Goal: Leave review/rating: Share an evaluation or opinion about a product, service, or content

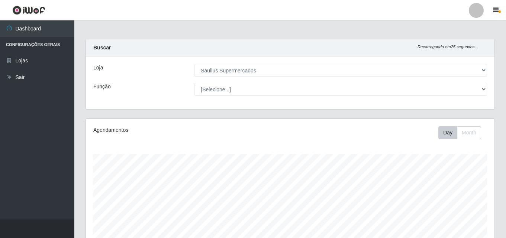
select select "423"
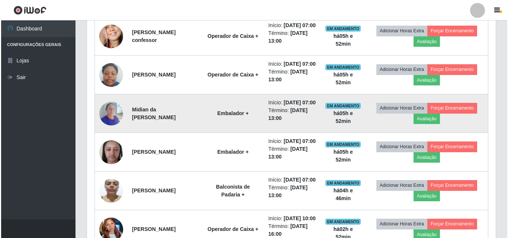
scroll to position [154, 409]
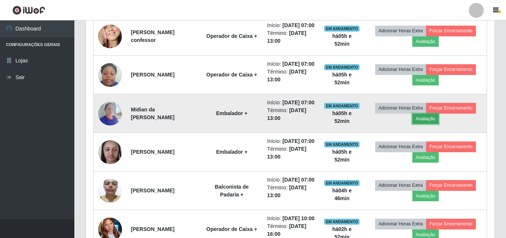
click at [430, 124] on button "Avaliação" at bounding box center [426, 119] width 26 height 10
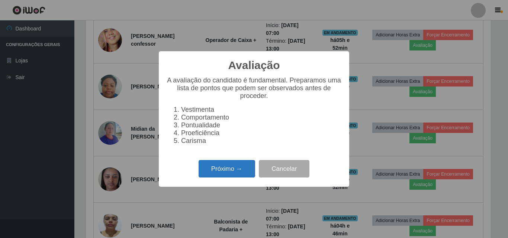
click at [211, 171] on button "Próximo →" at bounding box center [227, 168] width 57 height 17
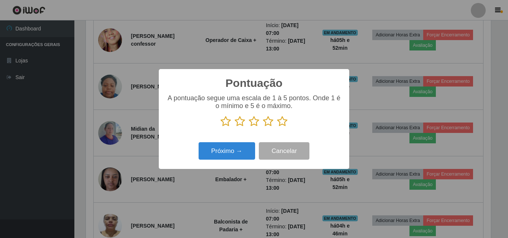
scroll to position [371889, 371639]
click at [225, 121] on icon at bounding box center [226, 121] width 10 height 11
click at [221, 127] on input "radio" at bounding box center [221, 127] width 0 height 0
click at [241, 122] on icon at bounding box center [240, 121] width 10 height 11
click at [235, 127] on input "radio" at bounding box center [235, 127] width 0 height 0
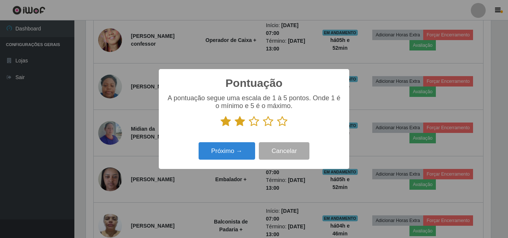
click at [257, 121] on icon at bounding box center [254, 121] width 10 height 11
click at [249, 127] on input "radio" at bounding box center [249, 127] width 0 height 0
click at [267, 122] on icon at bounding box center [268, 121] width 10 height 11
click at [263, 127] on input "radio" at bounding box center [263, 127] width 0 height 0
click at [281, 123] on icon at bounding box center [282, 121] width 10 height 11
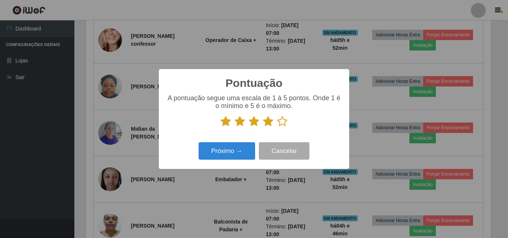
click at [277, 127] on input "radio" at bounding box center [277, 127] width 0 height 0
click at [237, 156] on button "Próximo →" at bounding box center [227, 150] width 57 height 17
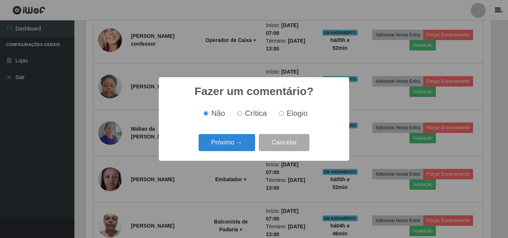
click at [281, 115] on input "Elogio" at bounding box center [281, 113] width 5 height 5
radio input "true"
click at [220, 139] on button "Próximo →" at bounding box center [227, 142] width 57 height 17
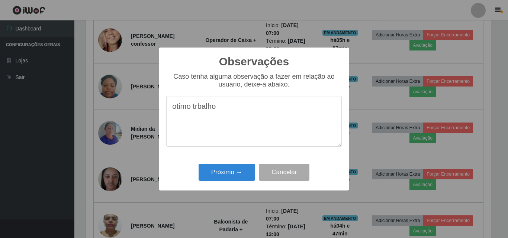
click at [200, 106] on textarea "otimo trbalho" at bounding box center [254, 121] width 176 height 51
type textarea "otimo trabalho"
click at [224, 171] on button "Próximo →" at bounding box center [227, 172] width 57 height 17
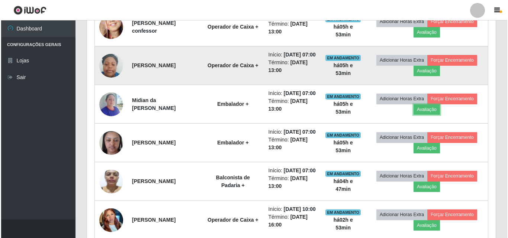
scroll to position [384, 0]
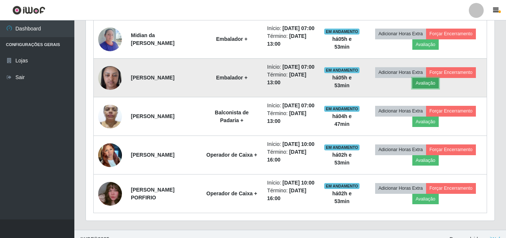
click at [425, 89] on button "Avaliação" at bounding box center [426, 83] width 26 height 10
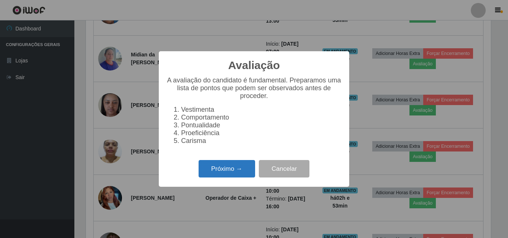
click at [238, 175] on button "Próximo →" at bounding box center [227, 168] width 57 height 17
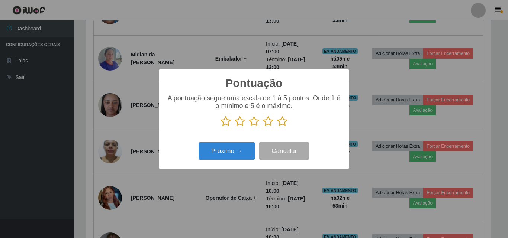
scroll to position [371889, 371639]
click at [225, 122] on icon at bounding box center [226, 121] width 10 height 11
click at [221, 127] on input "radio" at bounding box center [221, 127] width 0 height 0
click at [241, 124] on icon at bounding box center [240, 121] width 10 height 11
click at [235, 127] on input "radio" at bounding box center [235, 127] width 0 height 0
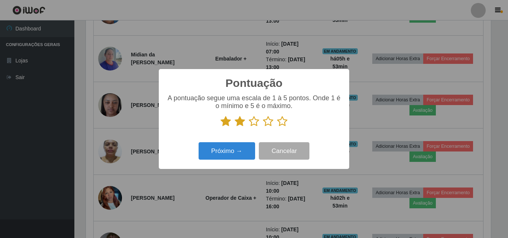
click at [252, 124] on icon at bounding box center [254, 121] width 10 height 11
click at [249, 127] on input "radio" at bounding box center [249, 127] width 0 height 0
click at [268, 123] on icon at bounding box center [268, 121] width 10 height 11
click at [263, 127] on input "radio" at bounding box center [263, 127] width 0 height 0
click at [285, 121] on icon at bounding box center [282, 121] width 10 height 11
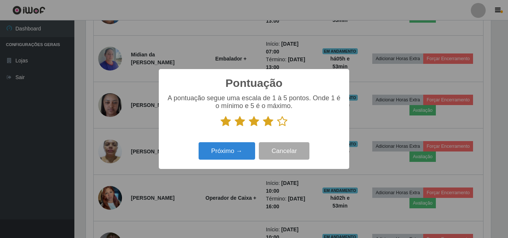
click at [277, 127] on input "radio" at bounding box center [277, 127] width 0 height 0
click at [230, 155] on button "Próximo →" at bounding box center [227, 150] width 57 height 17
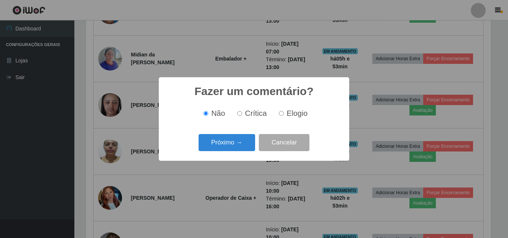
click at [281, 113] on input "Elogio" at bounding box center [281, 113] width 5 height 5
radio input "true"
click at [245, 138] on button "Próximo →" at bounding box center [227, 142] width 57 height 17
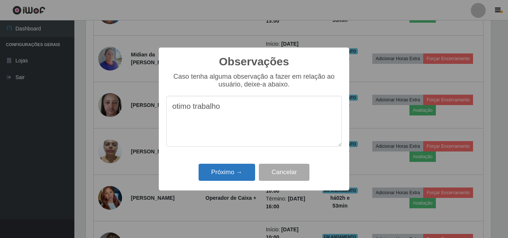
type textarea "otimo trabalho"
click at [239, 173] on button "Próximo →" at bounding box center [227, 172] width 57 height 17
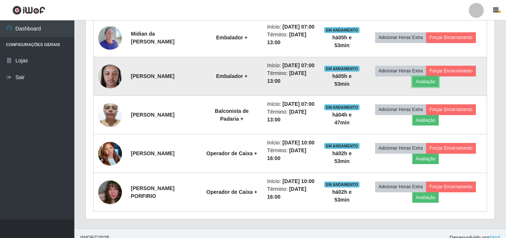
scroll to position [411, 0]
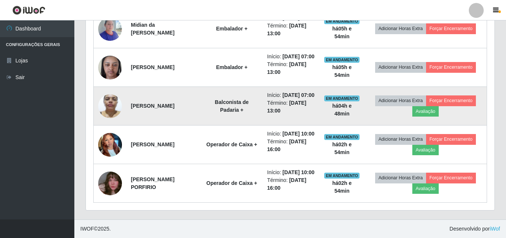
click at [114, 122] on img at bounding box center [110, 106] width 24 height 32
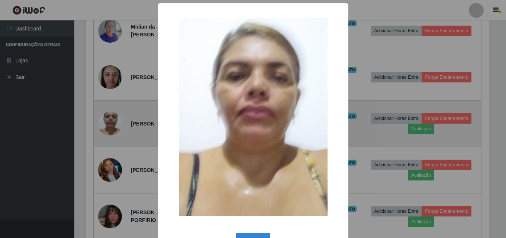
scroll to position [154, 405]
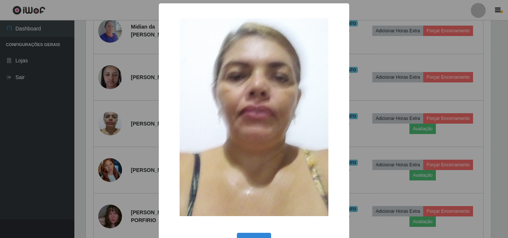
click at [37, 137] on div "× OK Cancel" at bounding box center [254, 119] width 508 height 238
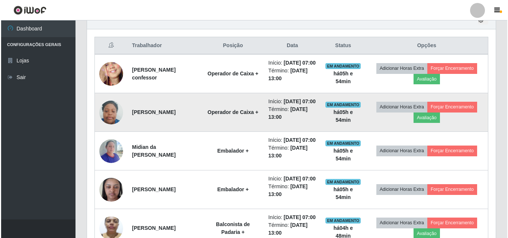
scroll to position [225, 0]
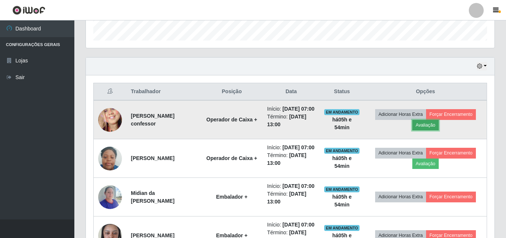
click at [429, 127] on button "Avaliação" at bounding box center [426, 125] width 26 height 10
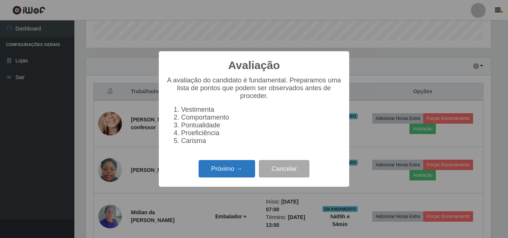
click at [206, 172] on button "Próximo →" at bounding box center [227, 168] width 57 height 17
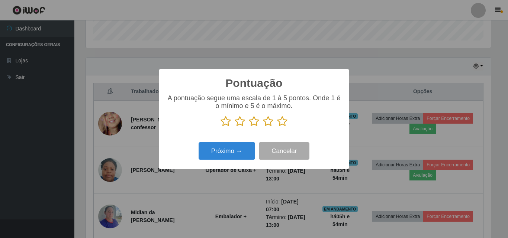
click at [225, 122] on icon at bounding box center [226, 121] width 10 height 11
click at [221, 127] on input "radio" at bounding box center [221, 127] width 0 height 0
click at [240, 122] on icon at bounding box center [240, 121] width 10 height 11
click at [235, 127] on input "radio" at bounding box center [235, 127] width 0 height 0
click at [253, 123] on icon at bounding box center [254, 121] width 10 height 11
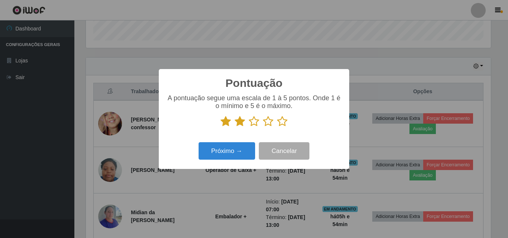
click at [249, 127] on input "radio" at bounding box center [249, 127] width 0 height 0
click at [267, 118] on icon at bounding box center [268, 121] width 10 height 11
click at [263, 127] on input "radio" at bounding box center [263, 127] width 0 height 0
click at [283, 122] on icon at bounding box center [282, 121] width 10 height 11
click at [277, 127] on input "radio" at bounding box center [277, 127] width 0 height 0
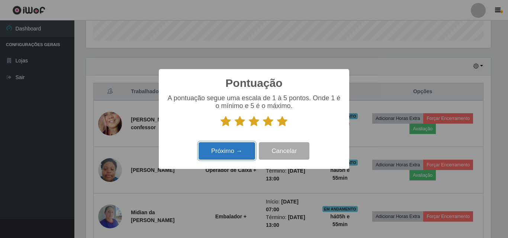
click at [224, 151] on button "Próximo →" at bounding box center [227, 150] width 57 height 17
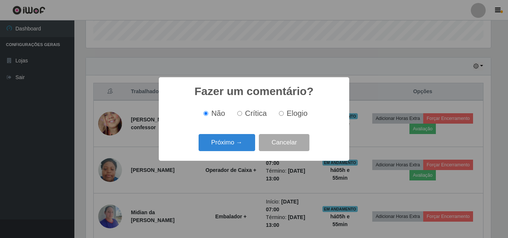
click at [280, 115] on input "Elogio" at bounding box center [281, 113] width 5 height 5
radio input "true"
click at [223, 147] on button "Próximo →" at bounding box center [227, 142] width 57 height 17
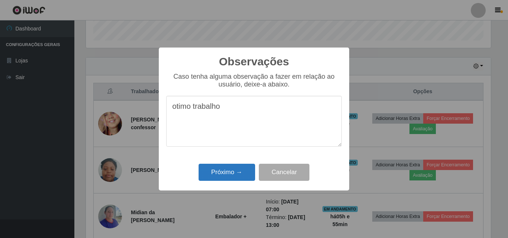
type textarea "otimo trabalho"
click at [227, 172] on button "Próximo →" at bounding box center [227, 172] width 57 height 17
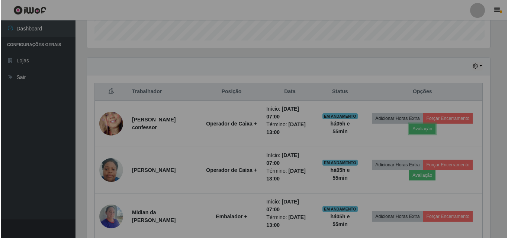
scroll to position [154, 409]
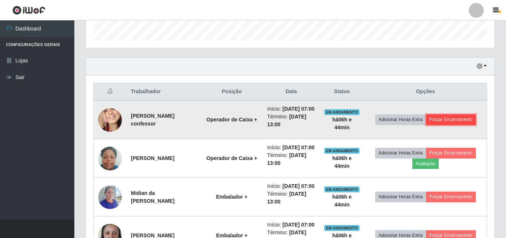
click at [446, 125] on button "Forçar Encerramento" at bounding box center [451, 120] width 50 height 10
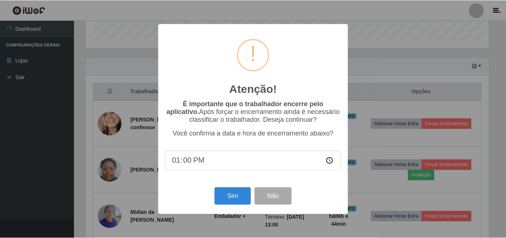
scroll to position [154, 405]
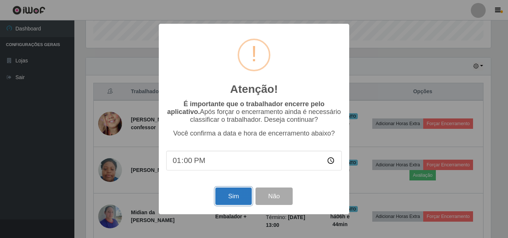
click at [235, 200] on button "Sim" at bounding box center [233, 196] width 36 height 17
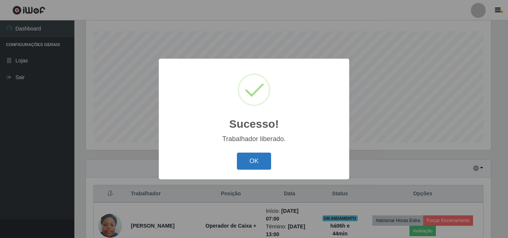
click at [250, 161] on button "OK" at bounding box center [254, 161] width 35 height 17
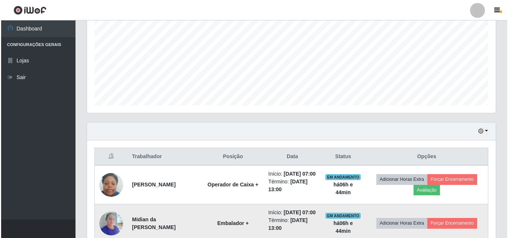
scroll to position [235, 0]
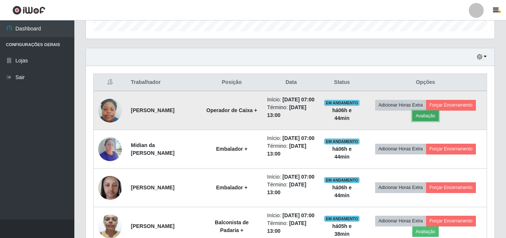
click at [433, 119] on button "Avaliação" at bounding box center [426, 116] width 26 height 10
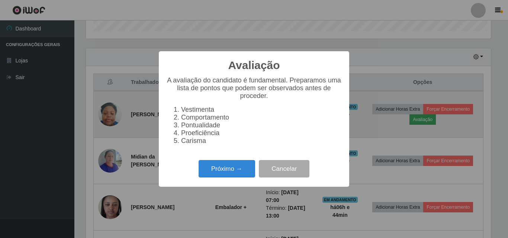
scroll to position [154, 405]
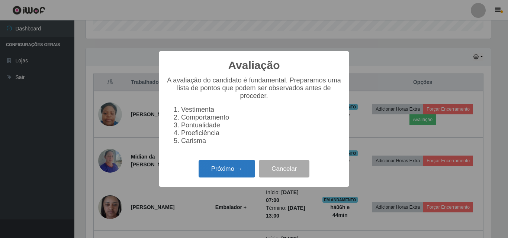
click at [205, 174] on button "Próximo →" at bounding box center [227, 168] width 57 height 17
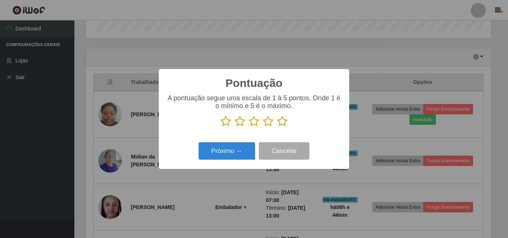
scroll to position [371889, 371639]
click at [280, 124] on icon at bounding box center [282, 121] width 10 height 11
click at [277, 127] on input "radio" at bounding box center [277, 127] width 0 height 0
drag, startPoint x: 257, startPoint y: 144, endPoint x: 252, endPoint y: 147, distance: 5.7
click at [255, 145] on div "Próximo → Cancelar" at bounding box center [254, 151] width 176 height 21
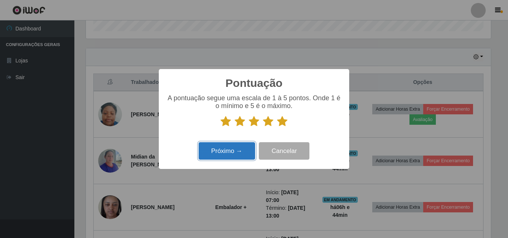
click at [252, 147] on button "Próximo →" at bounding box center [227, 150] width 57 height 17
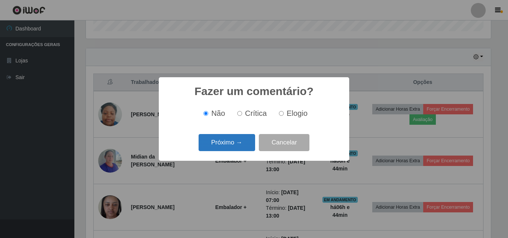
click at [250, 143] on button "Próximo →" at bounding box center [227, 142] width 57 height 17
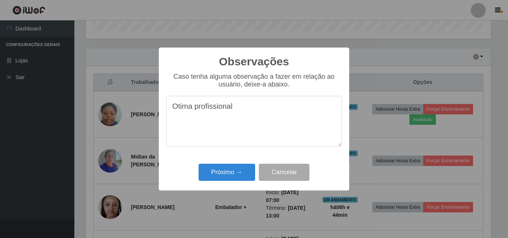
drag, startPoint x: 246, startPoint y: 100, endPoint x: 172, endPoint y: 108, distance: 74.5
click at [172, 108] on textarea "Otima profissional" at bounding box center [254, 121] width 176 height 51
type textarea "Otima profissional"
click at [237, 170] on button "Próximo →" at bounding box center [227, 172] width 57 height 17
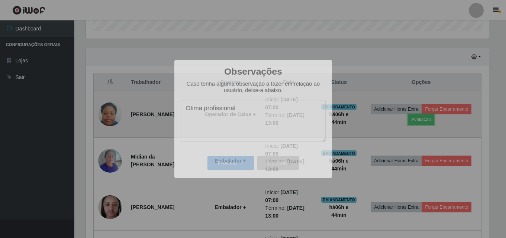
scroll to position [154, 409]
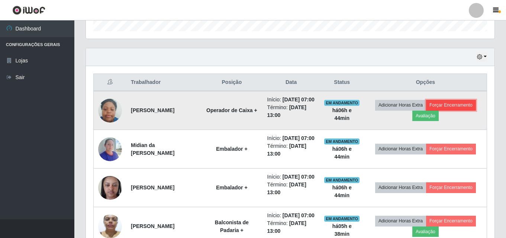
click at [454, 110] on button "Forçar Encerramento" at bounding box center [451, 105] width 50 height 10
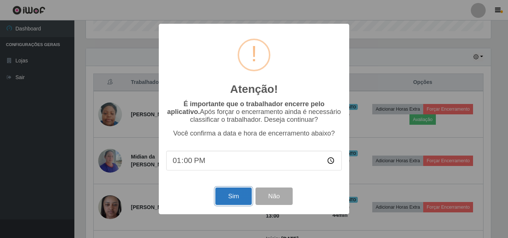
click at [235, 196] on button "Sim" at bounding box center [233, 196] width 36 height 17
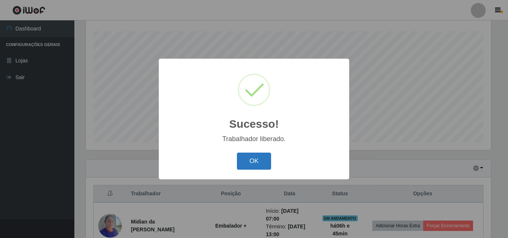
click at [250, 167] on button "OK" at bounding box center [254, 161] width 35 height 17
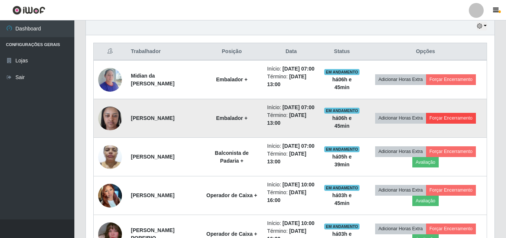
scroll to position [272, 0]
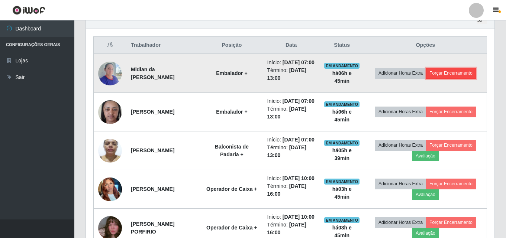
click at [454, 76] on button "Forçar Encerramento" at bounding box center [451, 73] width 50 height 10
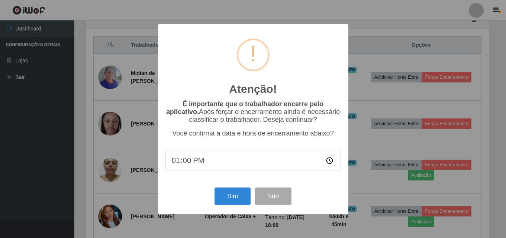
scroll to position [154, 405]
click at [240, 202] on button "Sim" at bounding box center [233, 196] width 36 height 17
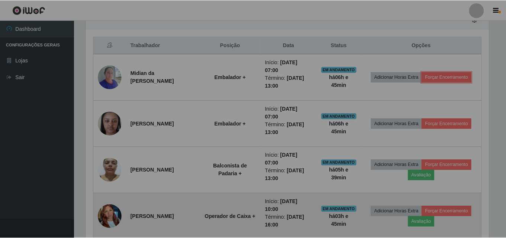
scroll to position [0, 0]
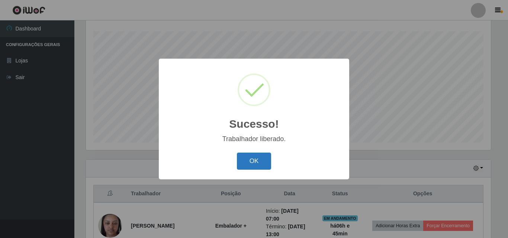
click at [264, 160] on button "OK" at bounding box center [254, 161] width 35 height 17
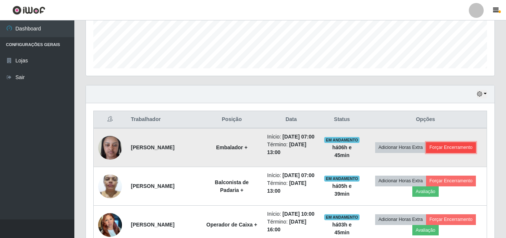
click at [449, 148] on button "Forçar Encerramento" at bounding box center [451, 147] width 50 height 10
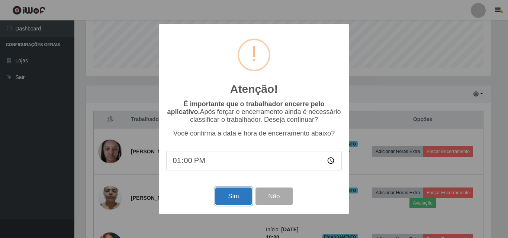
click at [236, 201] on button "Sim" at bounding box center [233, 196] width 36 height 17
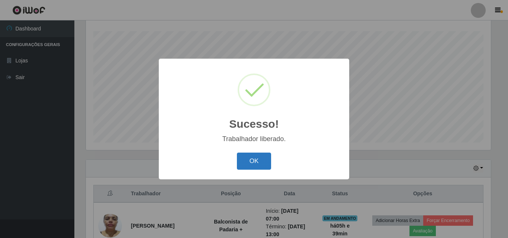
drag, startPoint x: 244, startPoint y: 148, endPoint x: 250, endPoint y: 156, distance: 9.5
click at [245, 149] on div "Sucesso! × Trabalhador liberado. OK Cancel" at bounding box center [254, 119] width 190 height 121
click at [254, 162] on button "OK" at bounding box center [254, 161] width 35 height 17
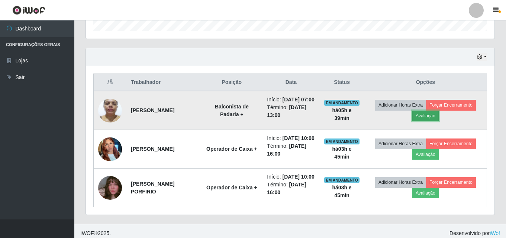
click at [438, 120] on button "Avaliação" at bounding box center [426, 116] width 26 height 10
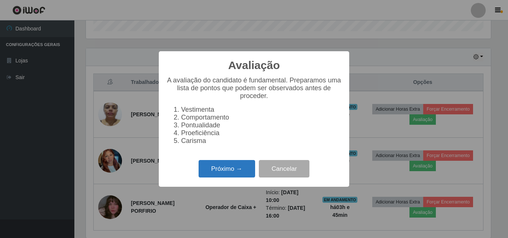
click at [238, 174] on button "Próximo →" at bounding box center [227, 168] width 57 height 17
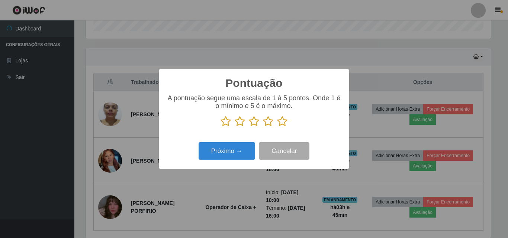
click at [281, 124] on icon at bounding box center [282, 121] width 10 height 11
click at [277, 127] on input "radio" at bounding box center [277, 127] width 0 height 0
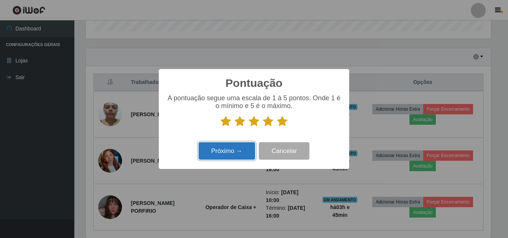
click at [244, 156] on button "Próximo →" at bounding box center [227, 150] width 57 height 17
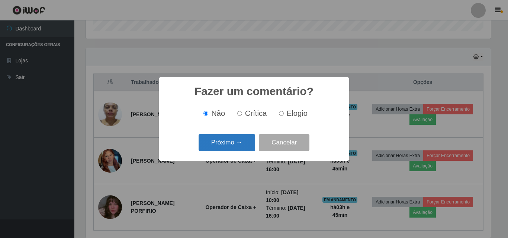
click at [252, 146] on button "Próximo →" at bounding box center [227, 142] width 57 height 17
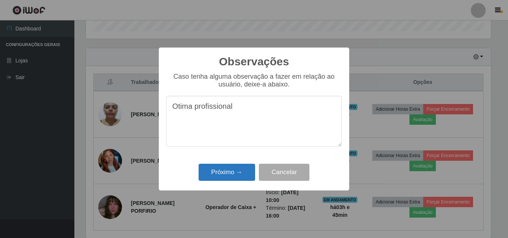
type textarea "Otima profissional"
click at [233, 176] on button "Próximo →" at bounding box center [227, 172] width 57 height 17
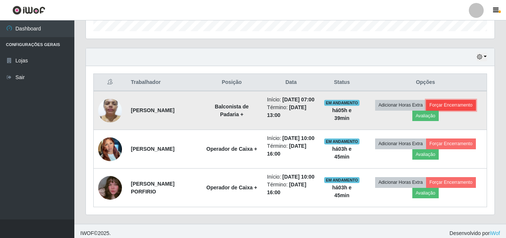
click at [476, 108] on button "Forçar Encerramento" at bounding box center [451, 105] width 50 height 10
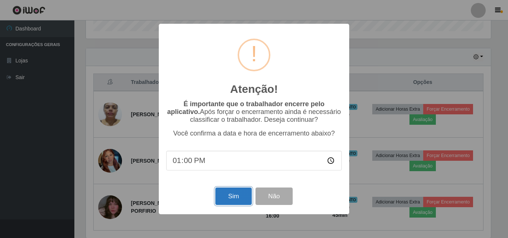
click at [245, 199] on button "Sim" at bounding box center [233, 196] width 36 height 17
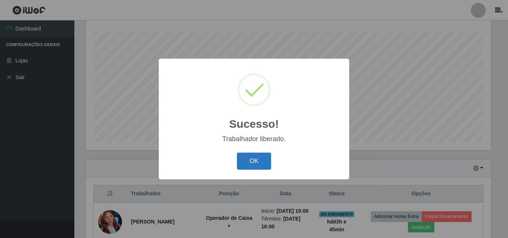
click at [269, 161] on button "OK" at bounding box center [254, 161] width 35 height 17
